Goal: Task Accomplishment & Management: Use online tool/utility

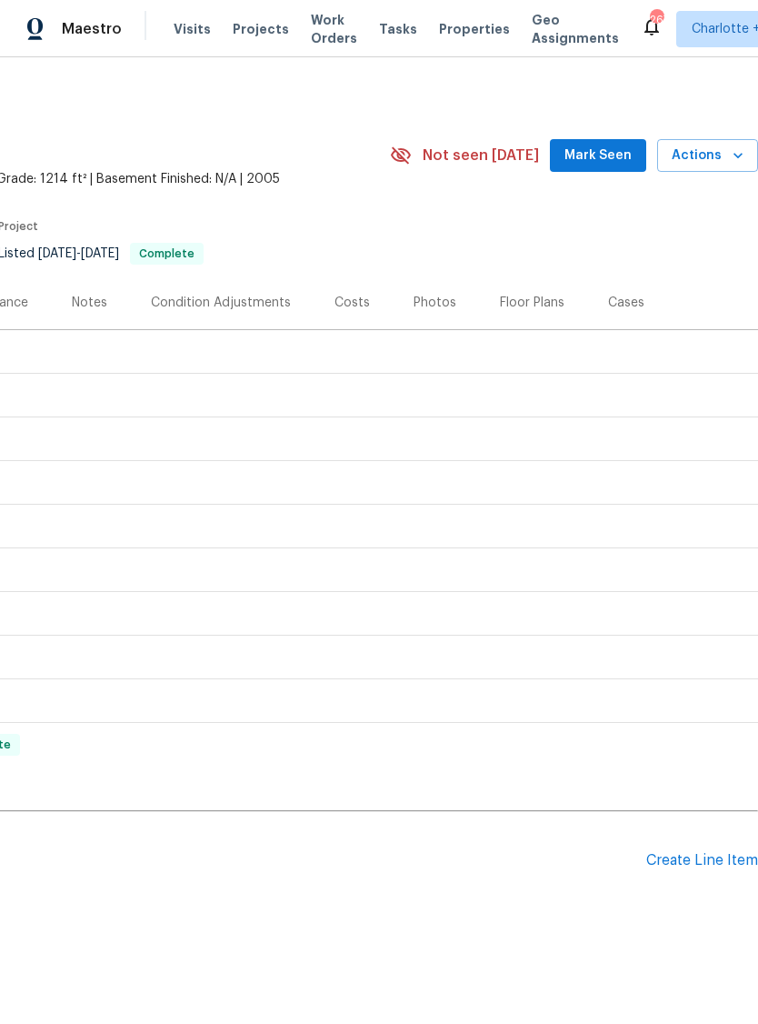
scroll to position [0, 269]
click at [607, 158] on span "Mark Seen" at bounding box center [598, 156] width 67 height 23
